Goal: Information Seeking & Learning: Learn about a topic

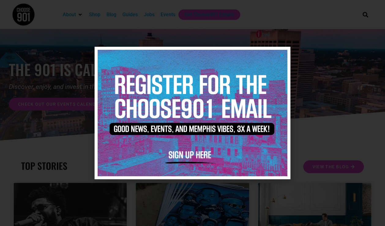
click at [279, 51] on img at bounding box center [193, 113] width 190 height 126
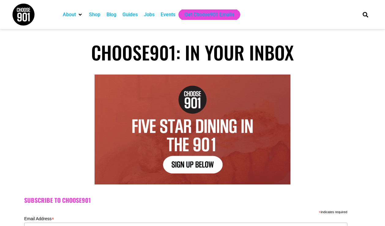
click at [115, 14] on div "Blog" at bounding box center [111, 14] width 10 height 7
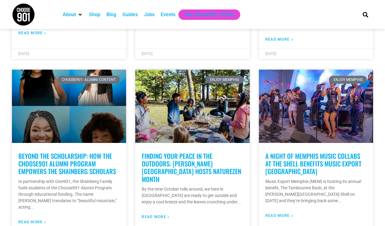
scroll to position [299, 0]
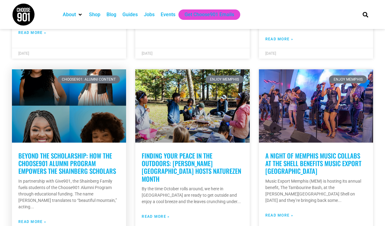
click at [104, 163] on link "Beyond the Scholarship: How the Choose901 Alumni Program empowers the Shainberg…" at bounding box center [67, 163] width 98 height 25
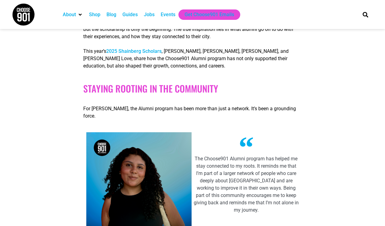
scroll to position [224, 0]
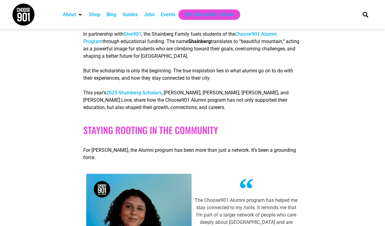
click at [144, 91] on link "2025 Shainberg Scholars" at bounding box center [133, 93] width 55 height 6
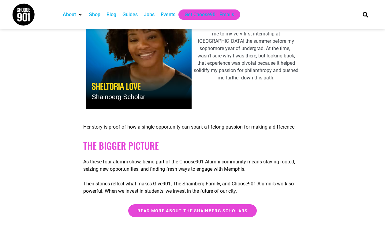
scroll to position [1137, 0]
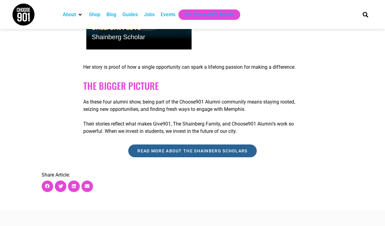
click at [168, 154] on link "READ MORE ABOUT THE SHAINBERG SCHOLARS" at bounding box center [192, 151] width 128 height 13
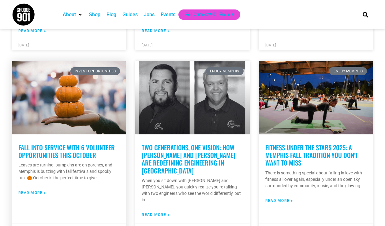
scroll to position [671, 0]
